Goal: Obtain resource: Obtain resource

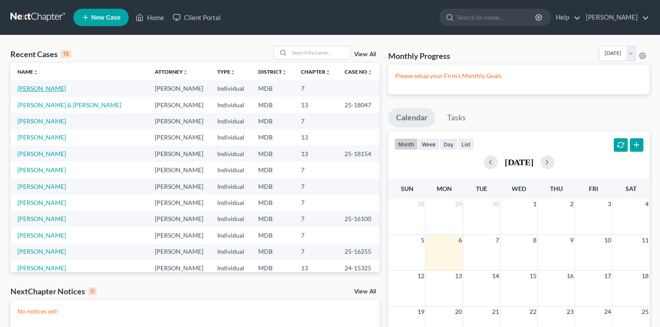
click at [64, 89] on link "[PERSON_NAME]" at bounding box center [41, 88] width 48 height 7
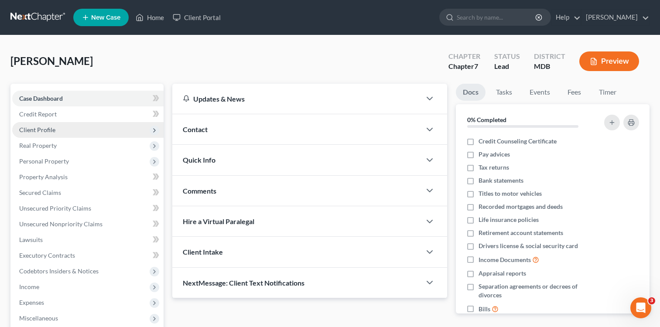
click at [47, 129] on span "Client Profile" at bounding box center [37, 129] width 36 height 7
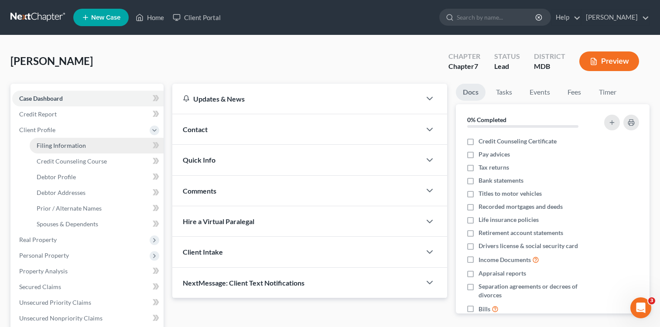
click at [74, 146] on span "Filing Information" at bounding box center [61, 145] width 49 height 7
select select "1"
select select "0"
select select "21"
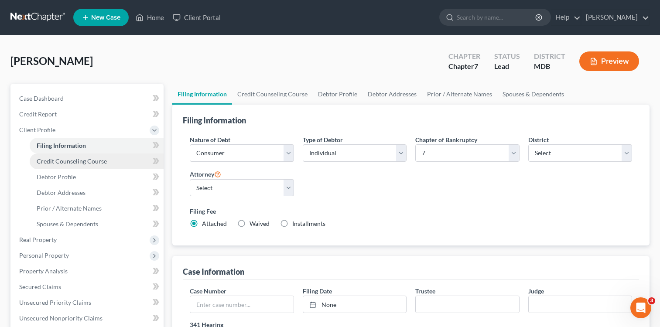
click at [89, 163] on span "Credit Counseling Course" at bounding box center [72, 160] width 70 height 7
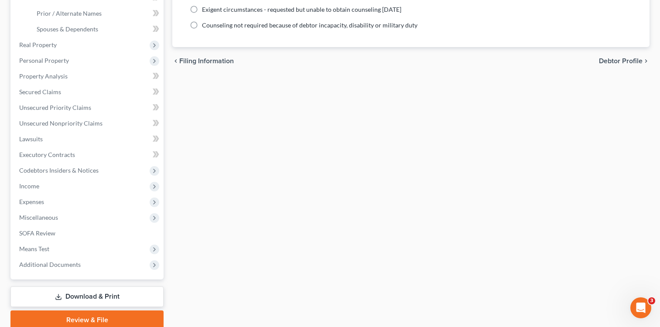
scroll to position [231, 0]
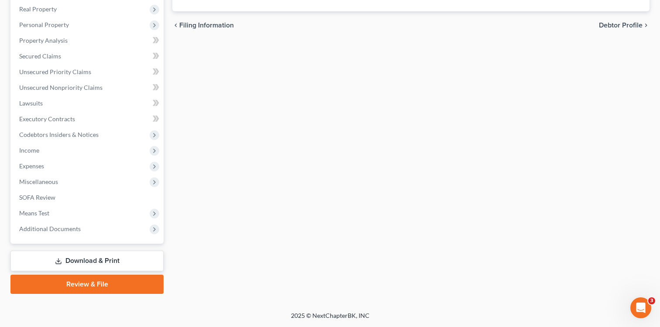
click at [85, 260] on link "Download & Print" at bounding box center [86, 261] width 153 height 21
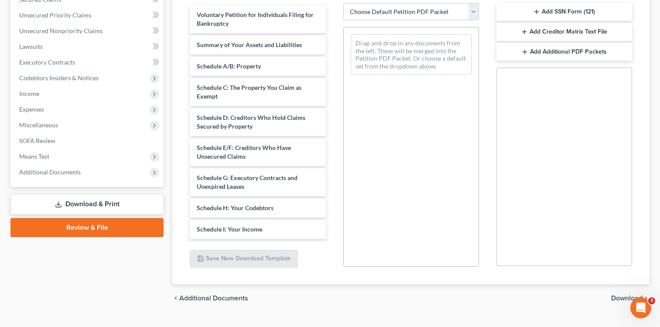
scroll to position [198, 0]
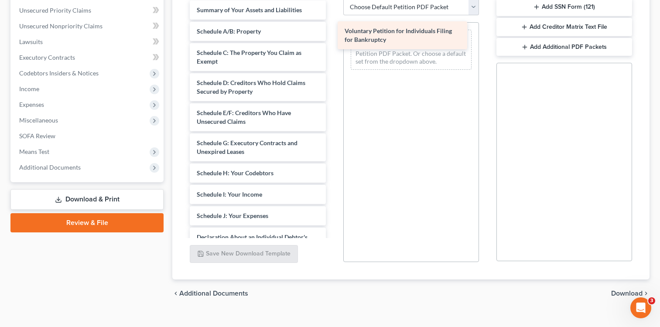
drag, startPoint x: 215, startPoint y: 12, endPoint x: 362, endPoint y: 32, distance: 148.8
click at [332, 32] on div "Voluntary Petition for Individuals Filing for Bankruptcy Voluntary Petition for…" at bounding box center [258, 220] width 150 height 440
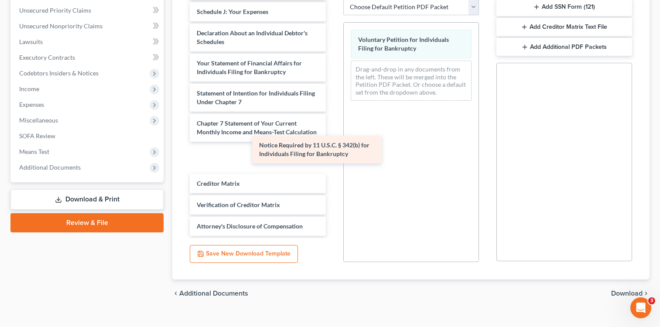
scroll to position [183, 0]
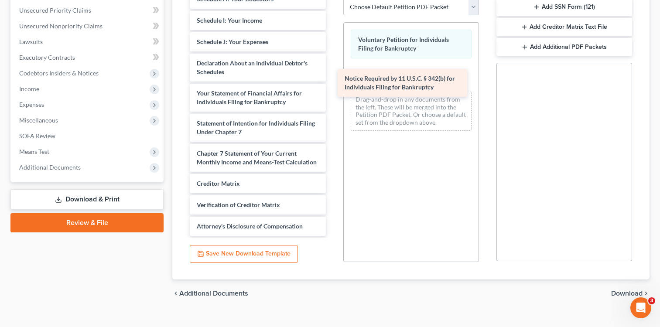
drag, startPoint x: 275, startPoint y: 200, endPoint x: 423, endPoint y: 82, distance: 189.0
click at [332, 82] on div "Notice Required by 11 U.S.C. § 342(b) for Individuals Filing for Bankruptcy Sum…" at bounding box center [258, 31] width 150 height 410
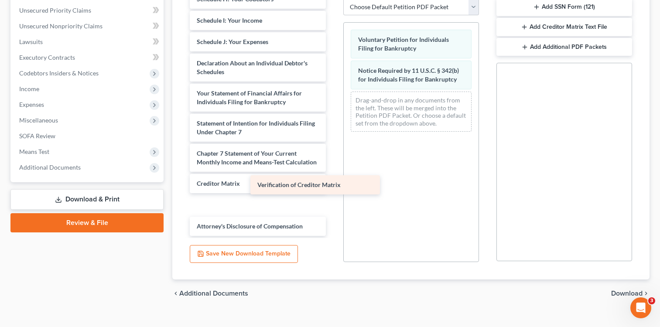
scroll to position [161, 0]
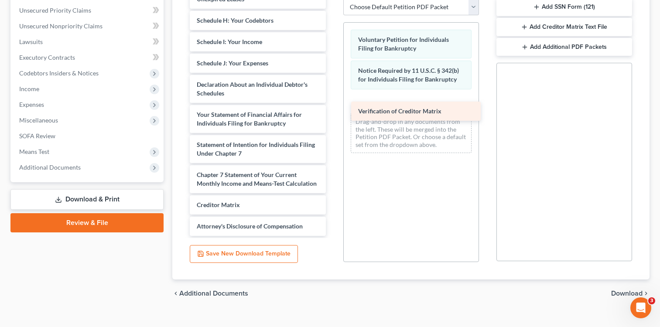
drag, startPoint x: 243, startPoint y: 205, endPoint x: 404, endPoint y: 111, distance: 186.7
click at [332, 111] on div "Verification of Creditor Matrix Summary of Your Assets and Liabilities Schedule…" at bounding box center [258, 42] width 150 height 388
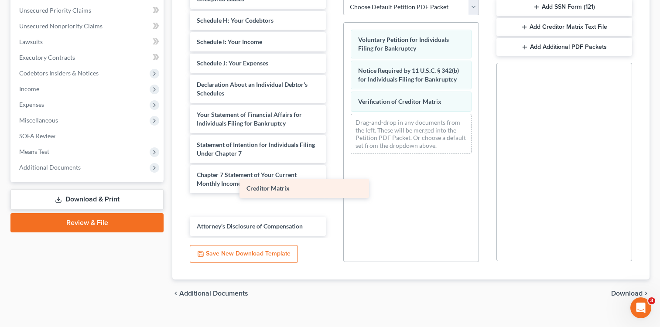
scroll to position [140, 0]
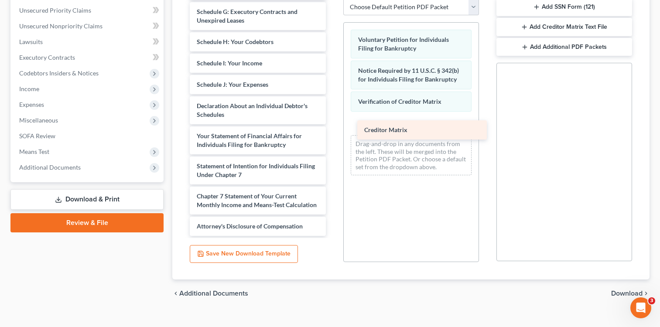
drag, startPoint x: 239, startPoint y: 210, endPoint x: 407, endPoint y: 127, distance: 187.9
click at [332, 127] on div "Creditor Matrix Summary of Your Assets and Liabilities Schedule A/B: Property S…" at bounding box center [258, 52] width 150 height 367
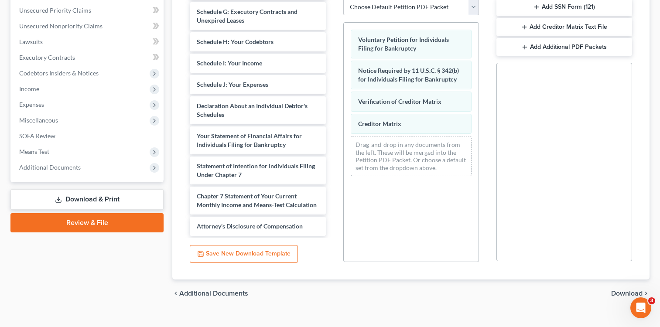
scroll to position [212, 0]
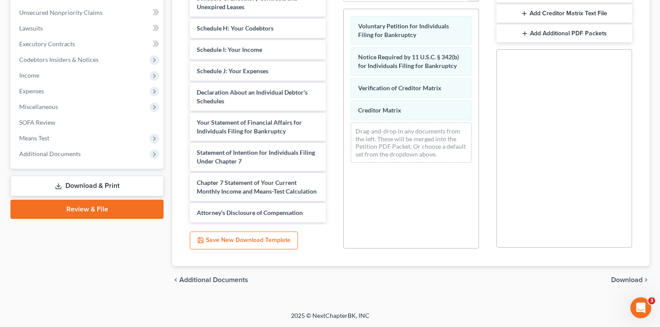
click at [624, 278] on span "Download" at bounding box center [626, 280] width 31 height 7
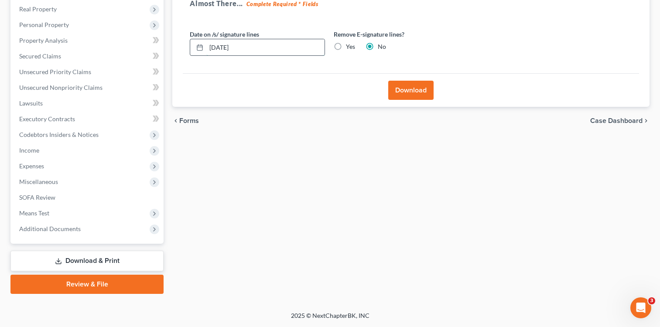
drag, startPoint x: 222, startPoint y: 48, endPoint x: 236, endPoint y: 48, distance: 13.1
click at [232, 48] on input "[DATE]" at bounding box center [265, 47] width 118 height 17
type input "[DATE]"
click at [419, 92] on button "Download" at bounding box center [410, 90] width 45 height 19
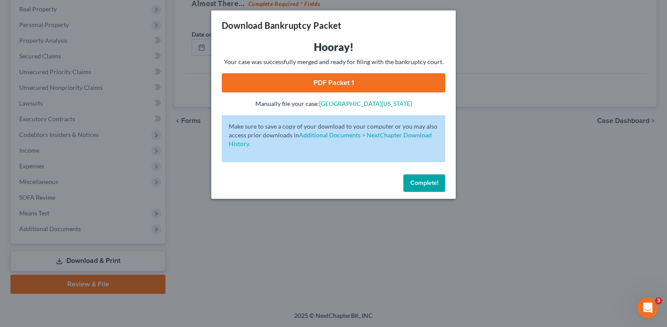
click at [329, 79] on link "PDF Packet 1" at bounding box center [333, 82] width 223 height 19
click at [422, 186] on button "Complete!" at bounding box center [424, 182] width 42 height 17
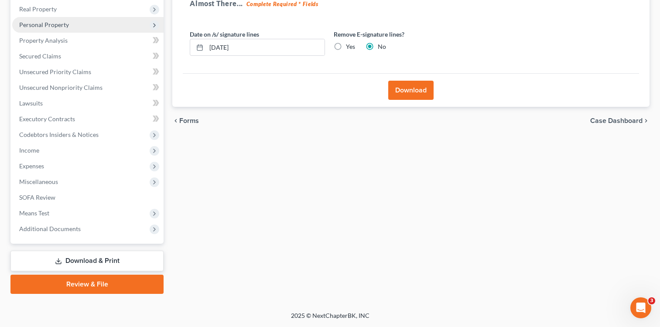
click at [55, 24] on span "Personal Property" at bounding box center [44, 24] width 50 height 7
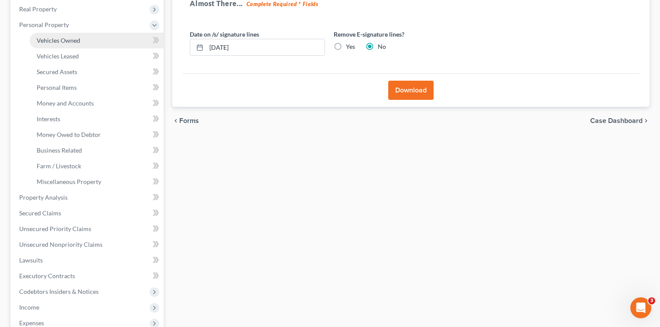
click at [65, 37] on span "Vehicles Owned" at bounding box center [59, 40] width 44 height 7
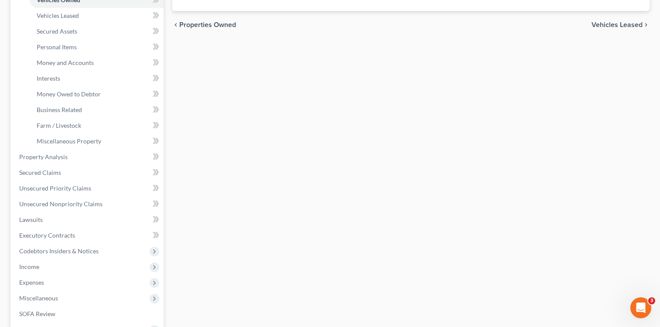
scroll to position [294, 0]
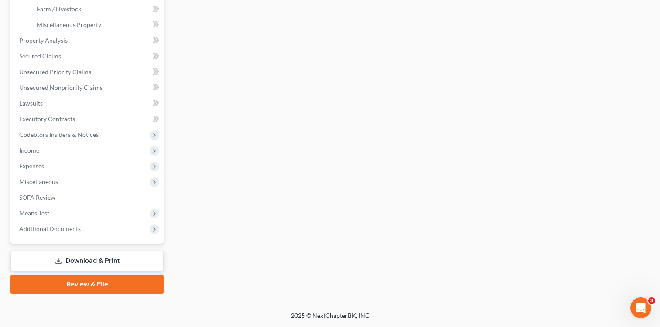
click at [81, 257] on link "Download & Print" at bounding box center [86, 261] width 153 height 21
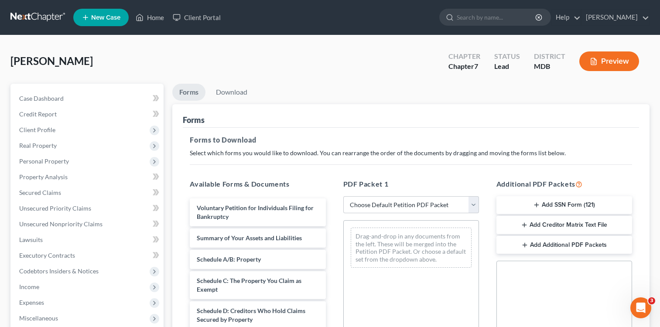
click at [554, 206] on button "Add SSN Form (121)" at bounding box center [564, 205] width 136 height 18
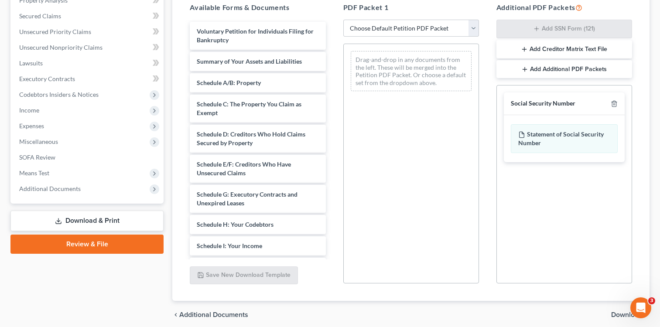
scroll to position [212, 0]
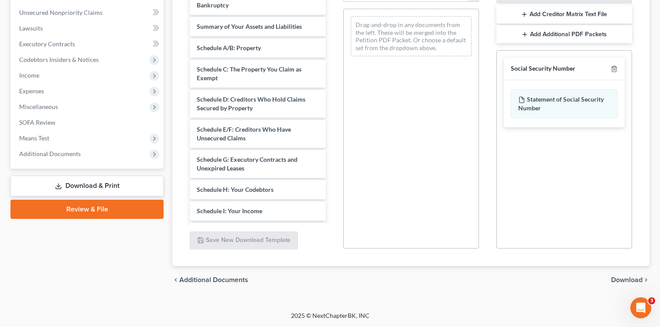
click at [630, 278] on span "Download" at bounding box center [626, 280] width 31 height 7
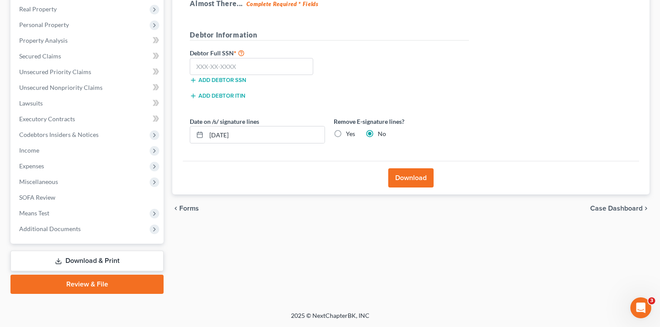
scroll to position [137, 0]
click at [198, 73] on input "text" at bounding box center [251, 66] width 123 height 17
type input "577-19-0391"
click at [222, 136] on input "[DATE]" at bounding box center [265, 134] width 118 height 17
type input "[DATE]"
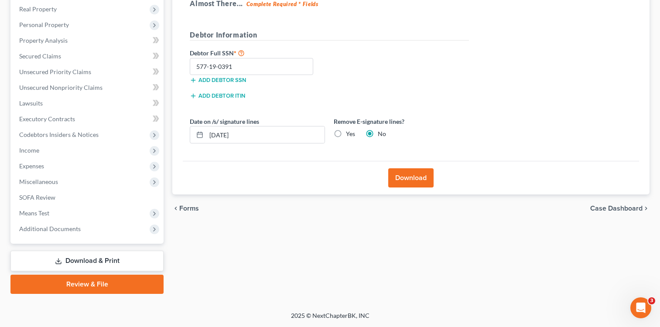
click at [424, 181] on button "Download" at bounding box center [410, 177] width 45 height 19
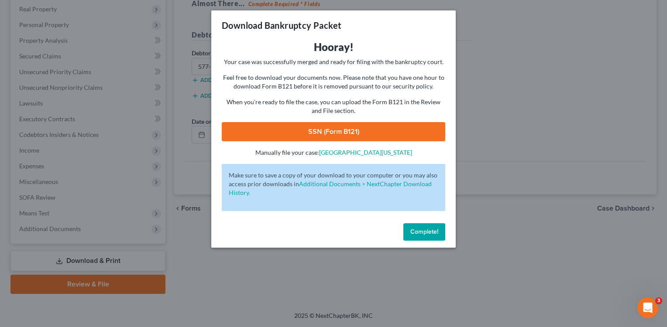
click at [340, 132] on link "SSN (Form B121)" at bounding box center [333, 131] width 223 height 19
click at [427, 236] on button "Complete!" at bounding box center [424, 231] width 42 height 17
